Goal: Use online tool/utility: Utilize a website feature to perform a specific function

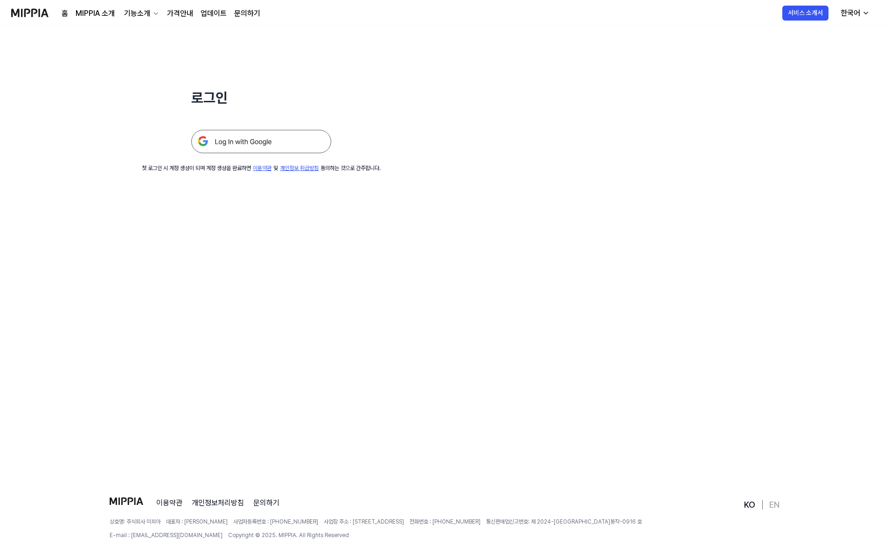
scroll to position [90, 0]
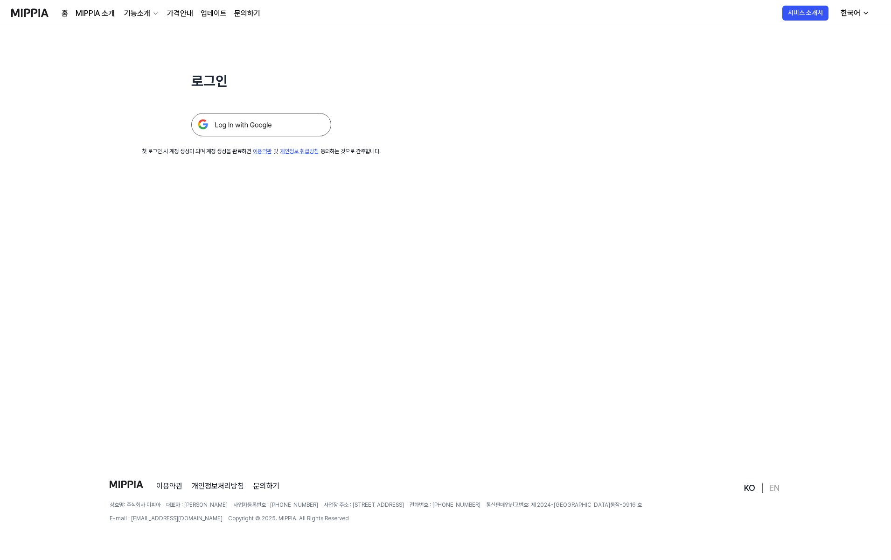
click at [251, 123] on img at bounding box center [261, 124] width 140 height 23
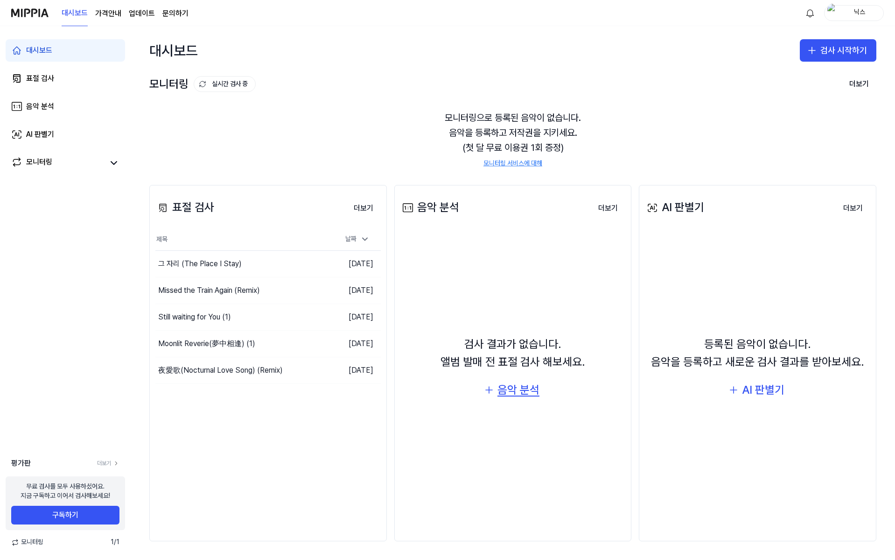
click at [529, 382] on div "음악 분석" at bounding box center [518, 390] width 42 height 18
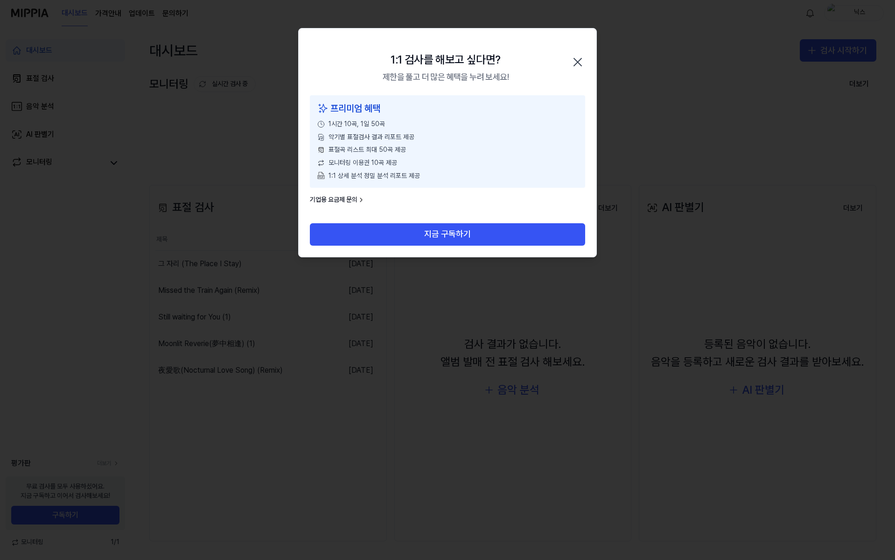
click at [585, 57] on div "1:1 검사를 해보고 싶다면? 제한을 풀고 더 많은 혜택을 누려 보세요! 닫기" at bounding box center [448, 61] width 298 height 67
click at [583, 60] on icon "button" at bounding box center [577, 62] width 15 height 15
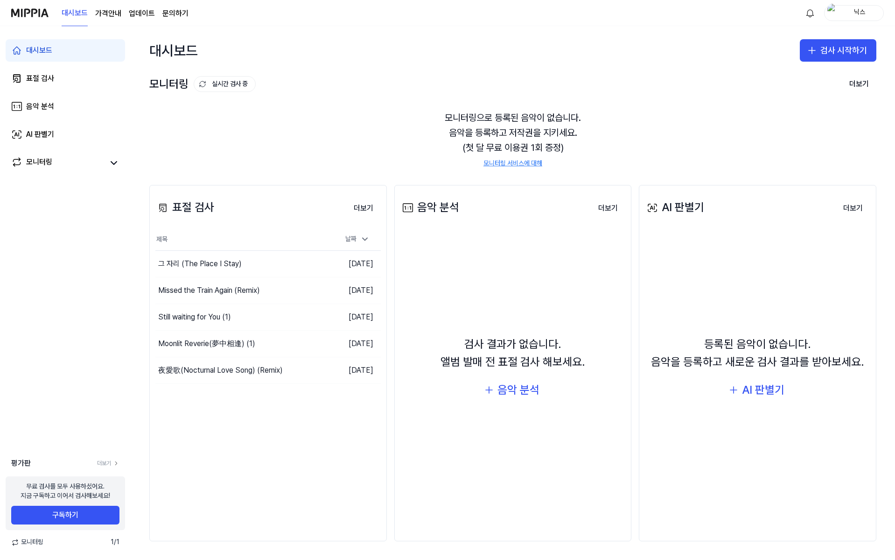
click at [336, 516] on div "표절 검사 더보기 표절 검사 제목 날짜 그 자리 (The Place I Stay) 이동하기 [DATE] Missed the Train Agai…" at bounding box center [268, 363] width 238 height 356
